Goal: Task Accomplishment & Management: Complete application form

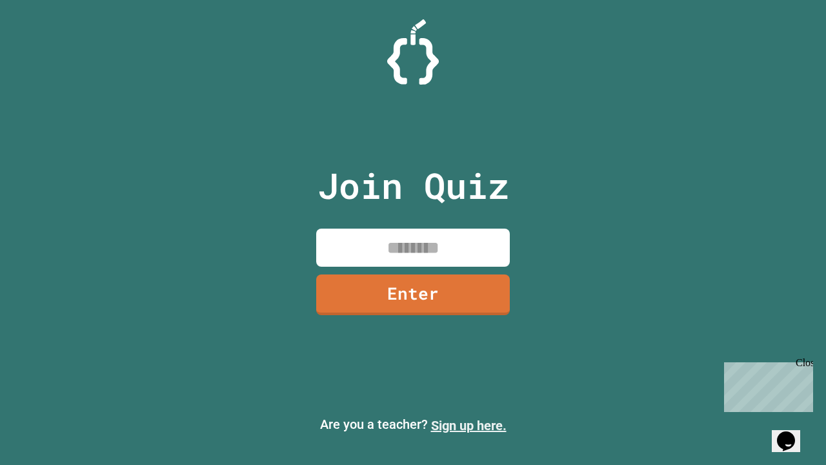
click at [468, 425] on link "Sign up here." at bounding box center [468, 424] width 75 height 15
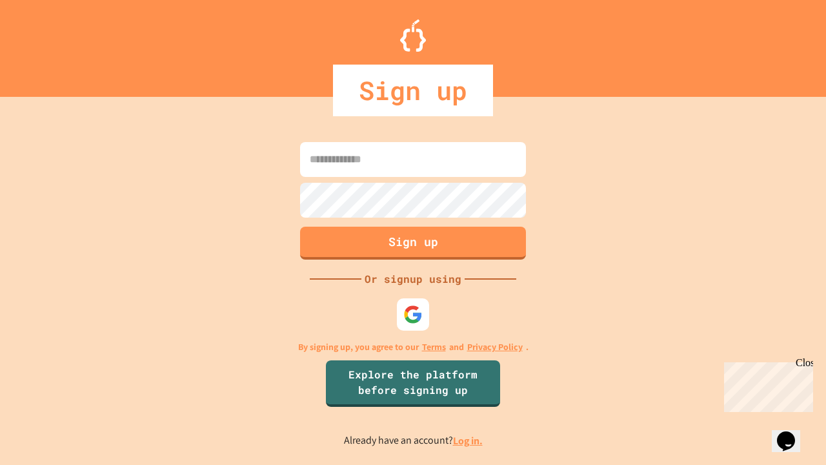
click at [468, 440] on link "Log in." at bounding box center [468, 441] width 30 height 14
